Goal: Transaction & Acquisition: Purchase product/service

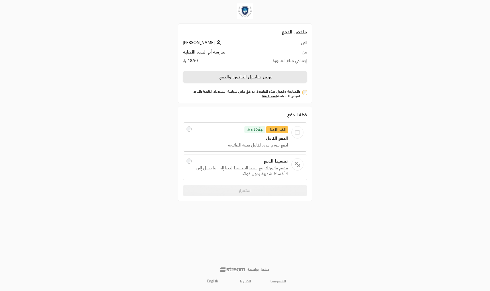
click at [254, 76] on button "عرض تفاصيل الفاتورة والدفع" at bounding box center [245, 77] width 124 height 12
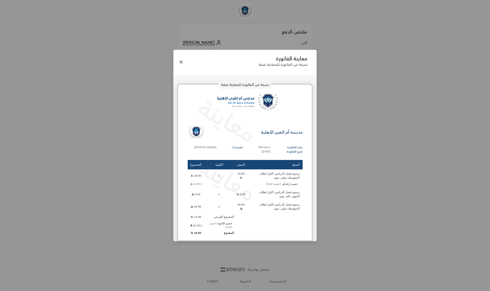
click at [288, 186] on span "[PERSON_NAME] (خصم 40%)" at bounding box center [281, 183] width 36 height 3
click at [194, 186] on span "(-4.00)" at bounding box center [196, 183] width 12 height 3
click at [271, 176] on td "رسوم فصل الدراسي الاول لطلاب المتوسط، دولي، بنون" at bounding box center [275, 176] width 54 height 12
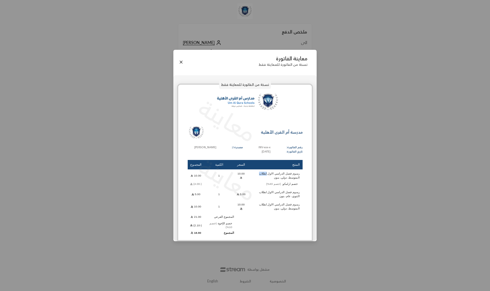
click at [271, 176] on td "رسوم فصل الدراسي الاول لطلاب المتوسط، دولي، بنون" at bounding box center [275, 176] width 54 height 12
click at [225, 225] on span "(خصم 10%)" at bounding box center [220, 225] width 23 height 7
click at [222, 222] on td "خصم الإخوة (خصم 10%)" at bounding box center [219, 226] width 30 height 8
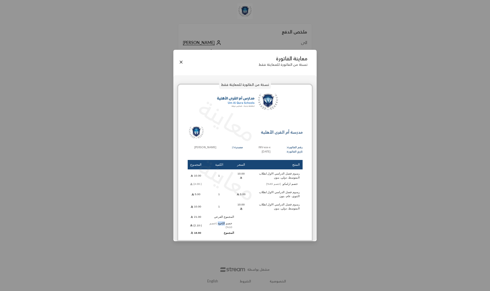
click at [222, 222] on td "خصم الإخوة (خصم 10%)" at bounding box center [219, 226] width 30 height 8
click at [181, 62] on button "Close" at bounding box center [181, 62] width 6 height 6
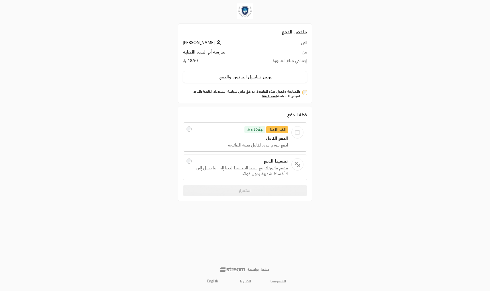
click at [307, 92] on div "بالمتابعة وقبول هذه الفاتورة، توافق على سياسة الاسترداد الخاصة بالتاجر. لعرض ال…" at bounding box center [245, 93] width 130 height 11
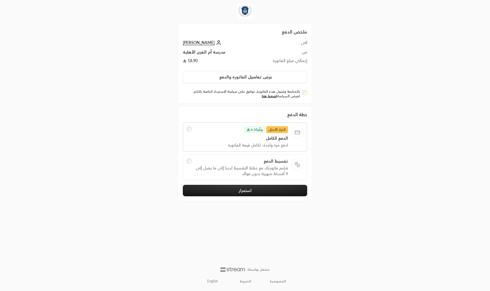
click at [225, 159] on span "تقسيط الدفع" at bounding box center [241, 161] width 93 height 6
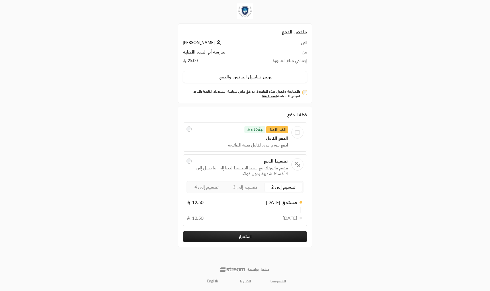
click at [259, 130] on span "وفَّر 6.10" at bounding box center [254, 129] width 21 height 7
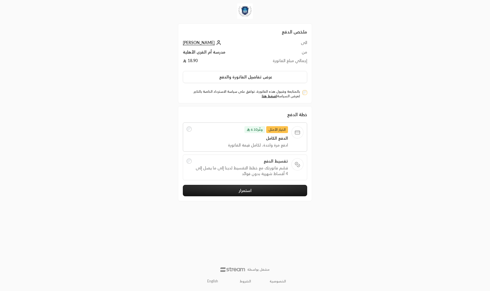
click at [251, 161] on span "تقسيط الدفع" at bounding box center [241, 161] width 93 height 6
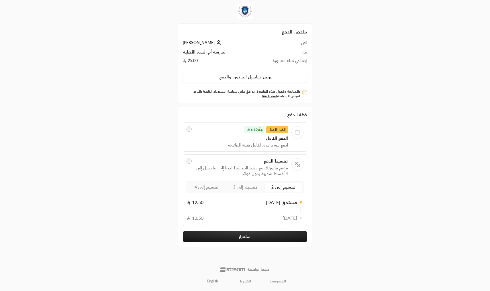
click at [228, 138] on span "الدفع الكامل" at bounding box center [241, 138] width 93 height 6
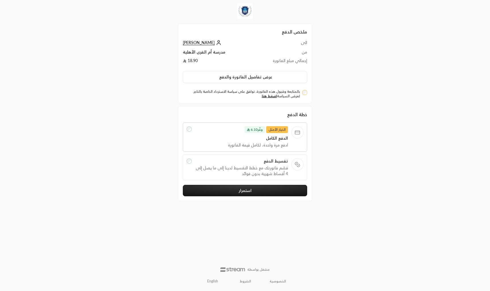
click at [221, 161] on span "تقسيط الدفع" at bounding box center [241, 161] width 93 height 6
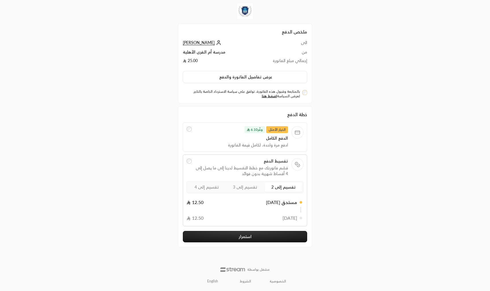
click at [207, 186] on span "تقسيم إلى 4" at bounding box center [206, 187] width 24 height 5
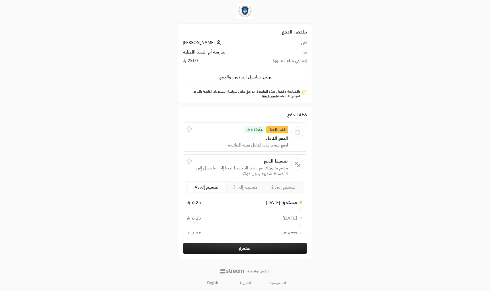
click at [215, 248] on button "استمرار" at bounding box center [245, 248] width 124 height 11
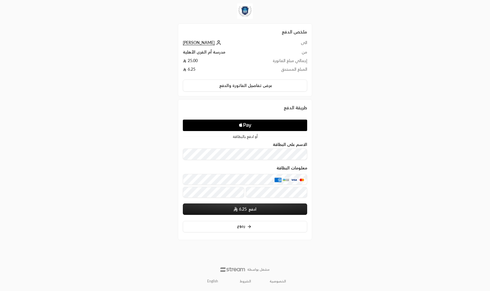
click at [255, 125] on icon "Apple Logo" at bounding box center [245, 125] width 59 height 10
click at [232, 129] on icon "Apple Logo" at bounding box center [245, 125] width 59 height 10
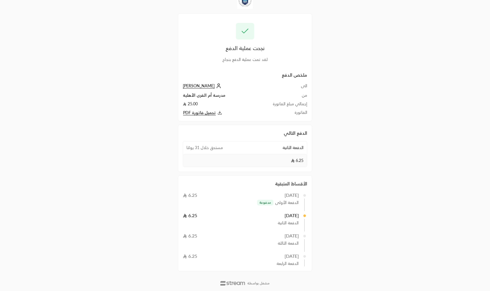
scroll to position [10, 0]
click at [200, 150] on span "مستحق خلال 31 يومًا" at bounding box center [204, 148] width 36 height 6
click at [205, 81] on div "ملخص الدفع الى ابراهيم الدليقان من مدرسة أم القرى الأهلية إجمالي مبلغ الفاتورة …" at bounding box center [245, 94] width 124 height 45
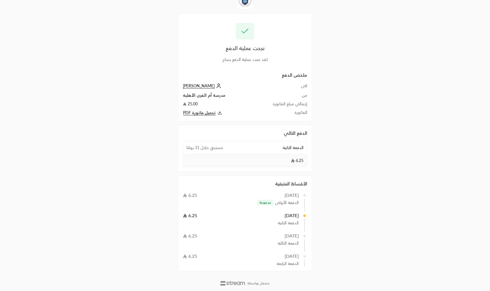
click at [202, 86] on span "[PERSON_NAME]" at bounding box center [199, 85] width 32 height 5
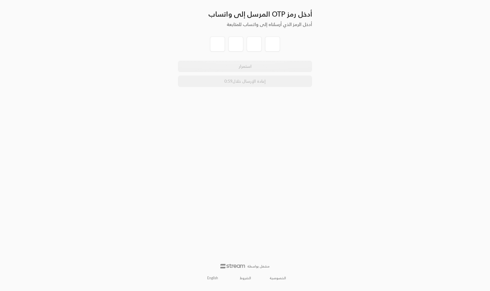
click at [215, 29] on div "أدخل رمز OTP المرسل إلى واتساب أدخل الرمز الذي أرسلناه إلى واتساب للمتابعة" at bounding box center [245, 19] width 134 height 20
click at [215, 37] on input "tel" at bounding box center [217, 44] width 15 height 15
type input "5"
type input "9"
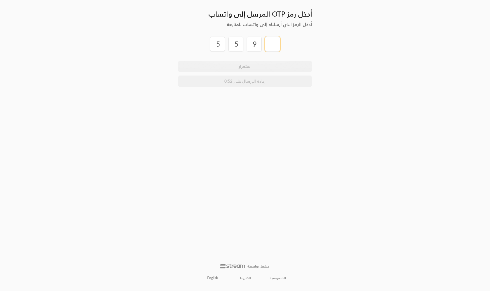
type input "3"
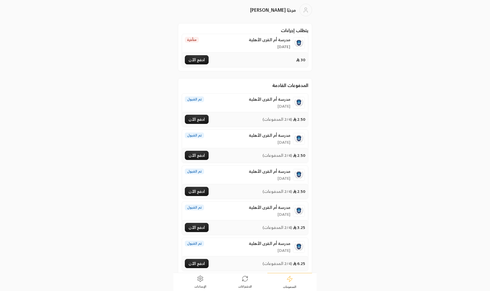
click at [250, 282] on link "الاشتراكات" at bounding box center [244, 282] width 45 height 18
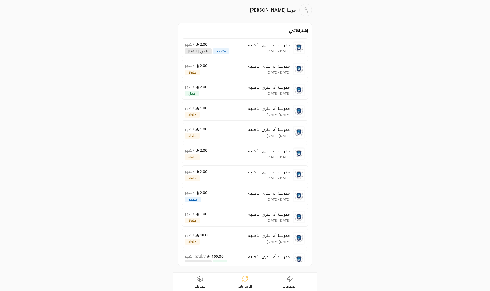
click at [234, 50] on div "مدرسة أم القرى الأهلية 27/09/2025 - 27/10/2025 2.00 / شهر متجمد يلغي 27 oct" at bounding box center [237, 48] width 105 height 13
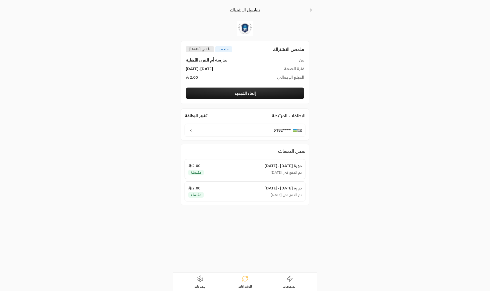
click at [311, 8] on icon at bounding box center [308, 10] width 7 height 7
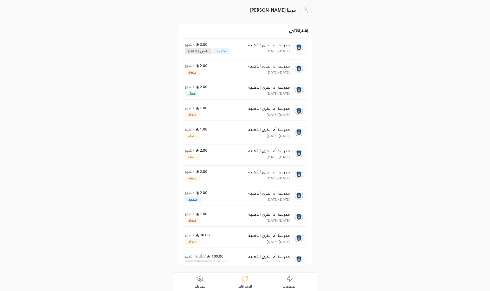
click at [248, 89] on div "مدرسة أم القرى الأهلية 9/10/2025 - 9/11/2025 2.00 / شهر فعال" at bounding box center [237, 90] width 105 height 13
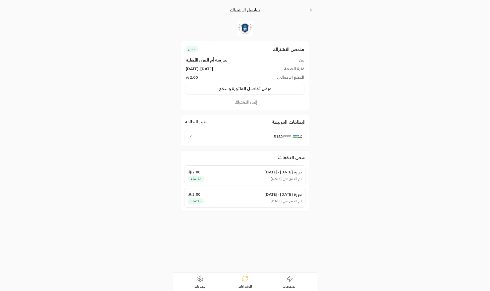
click at [288, 277] on icon at bounding box center [289, 278] width 7 height 7
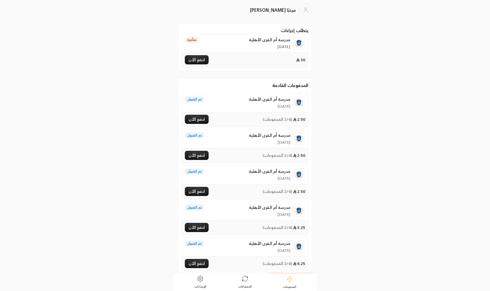
click at [196, 61] on button "ادفع الآن" at bounding box center [197, 59] width 24 height 9
